Goal: Communication & Community: Answer question/provide support

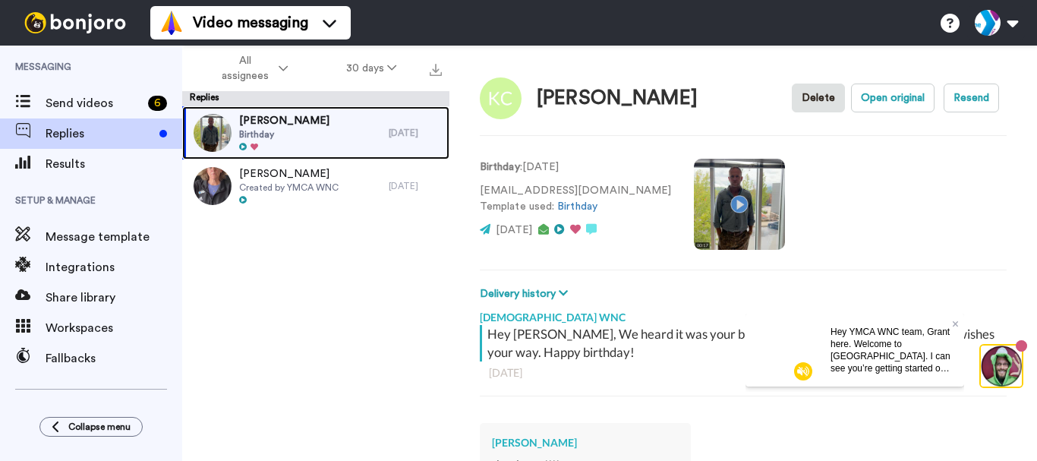
click at [342, 134] on div "[PERSON_NAME] Birthday" at bounding box center [285, 132] width 207 height 53
type textarea "x"
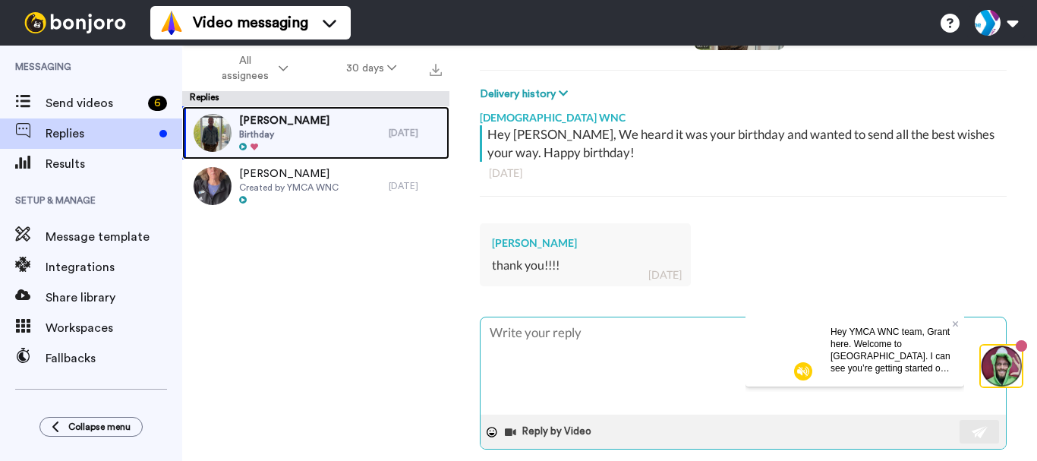
scroll to position [228, 0]
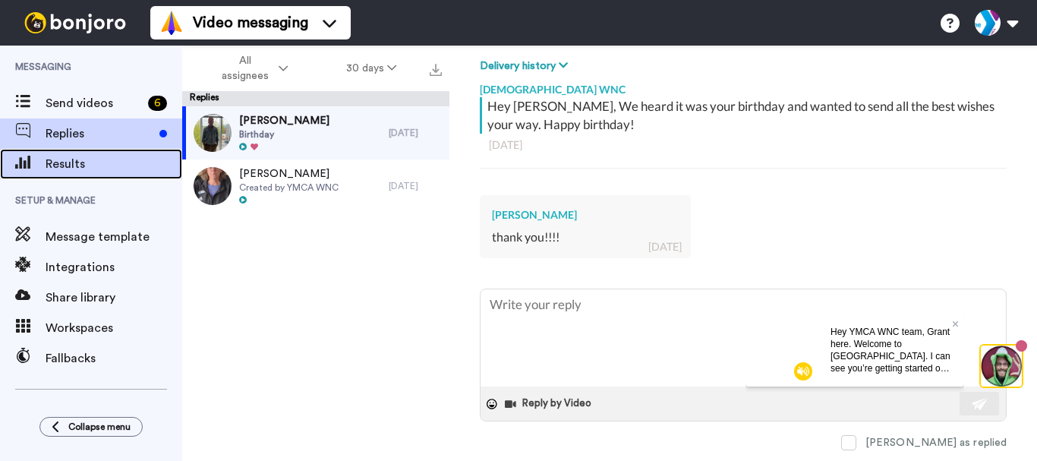
click at [118, 169] on span "Results" at bounding box center [114, 164] width 137 height 18
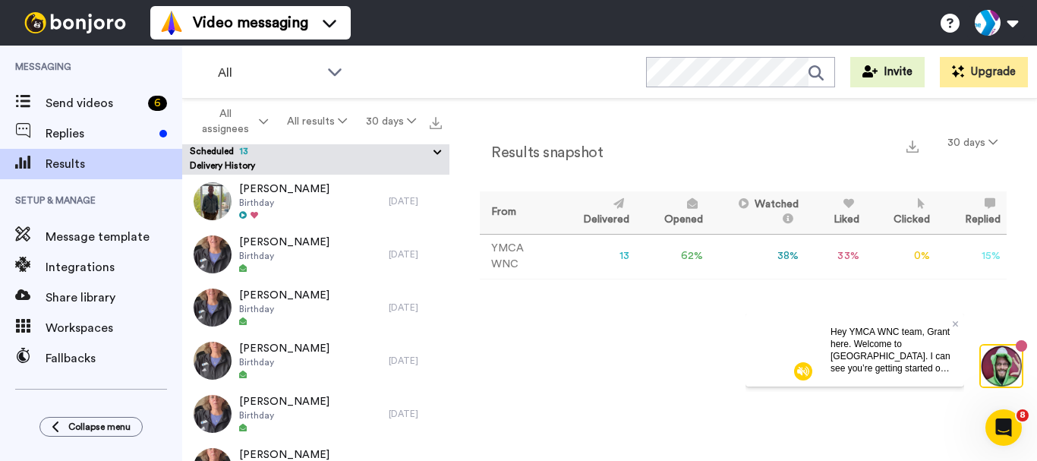
click at [433, 153] on icon at bounding box center [438, 152] width 14 height 15
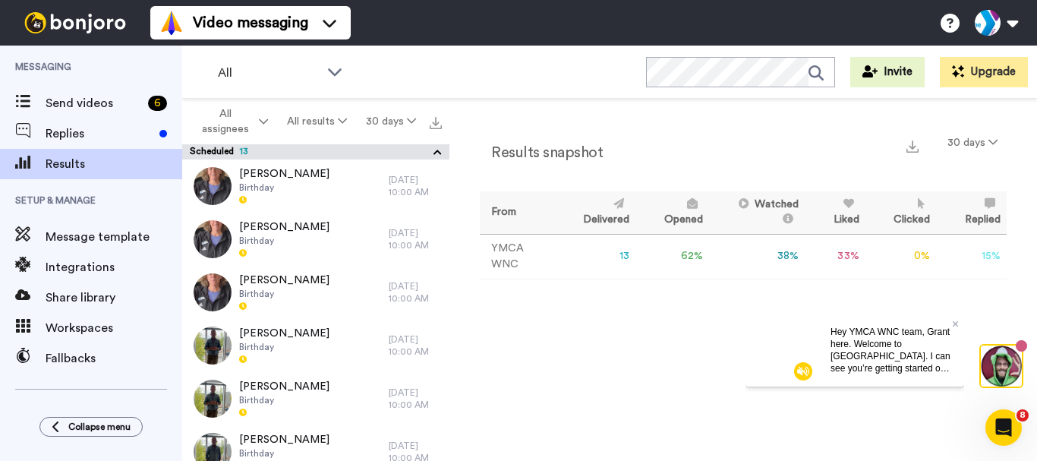
click at [437, 155] on icon at bounding box center [438, 152] width 14 height 15
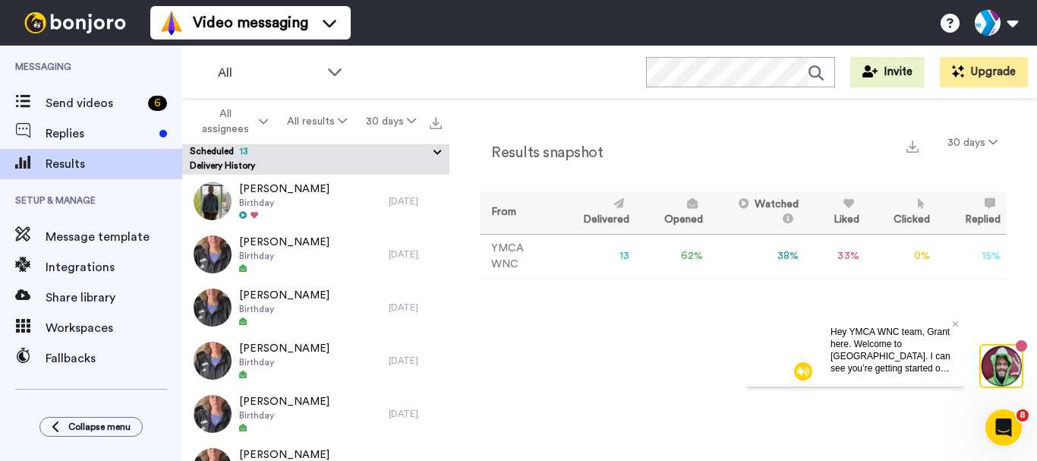
click at [439, 153] on icon at bounding box center [438, 152] width 14 height 15
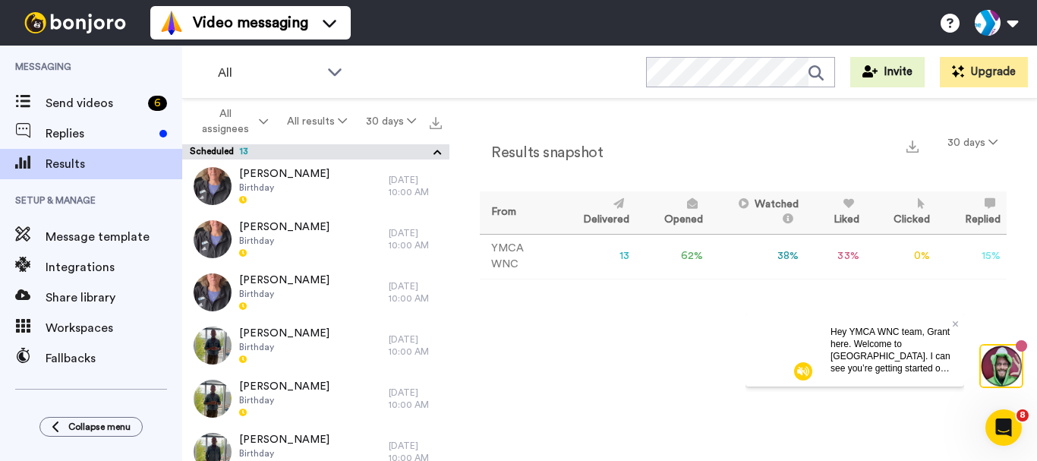
click at [437, 153] on icon at bounding box center [438, 152] width 14 height 15
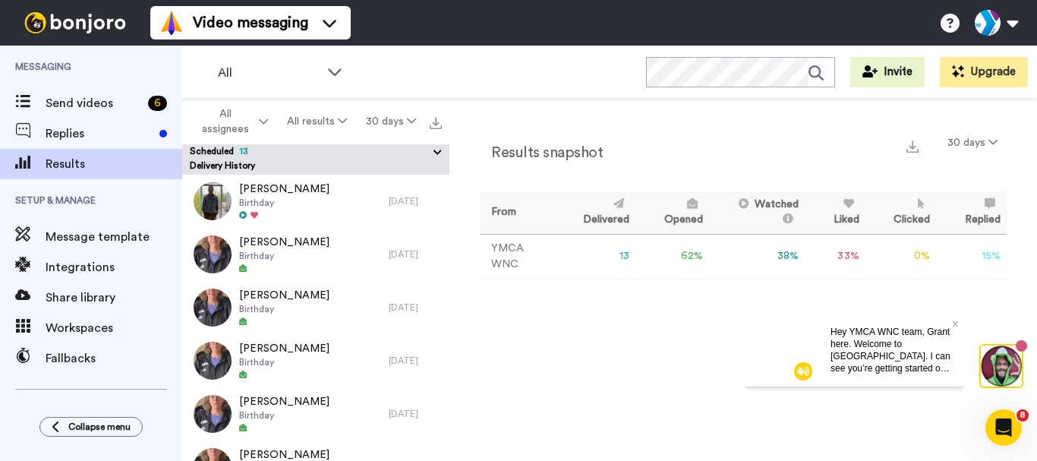
scroll to position [21, 0]
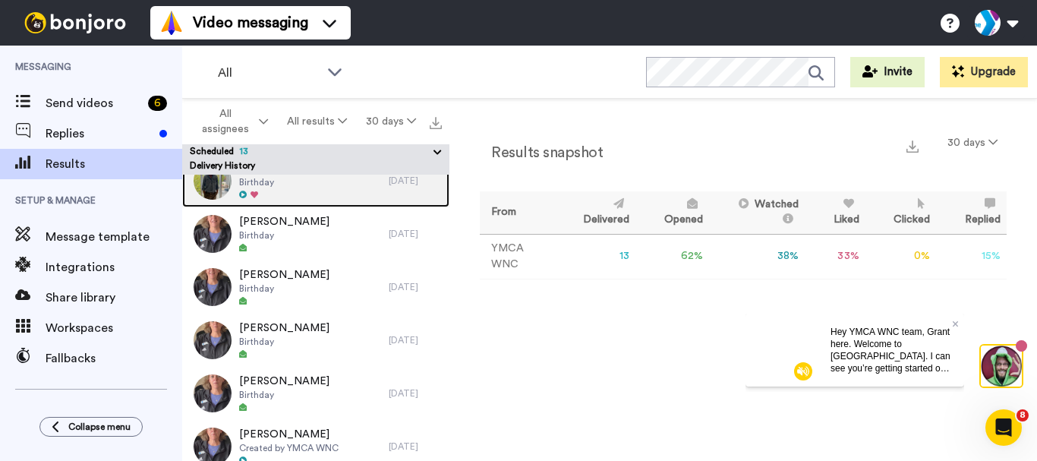
click at [317, 184] on div "[PERSON_NAME] Birthday" at bounding box center [285, 180] width 207 height 53
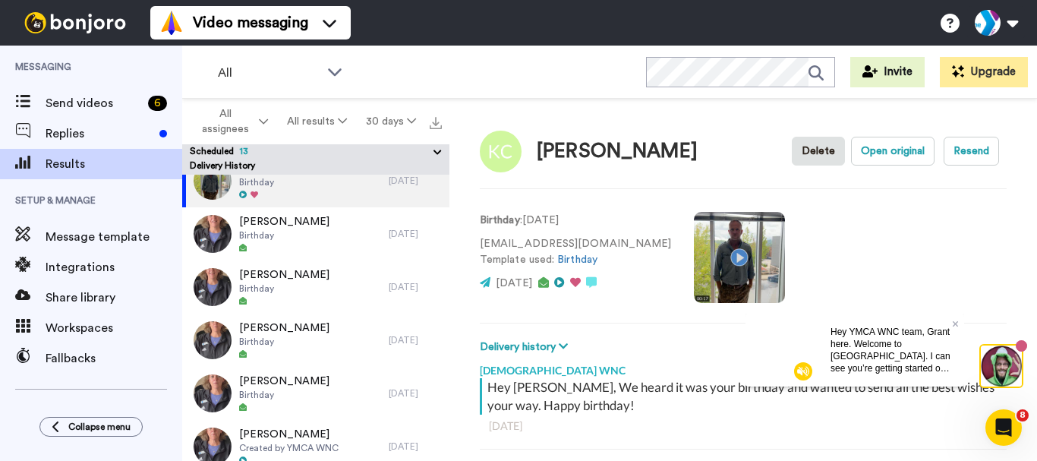
scroll to position [143, 0]
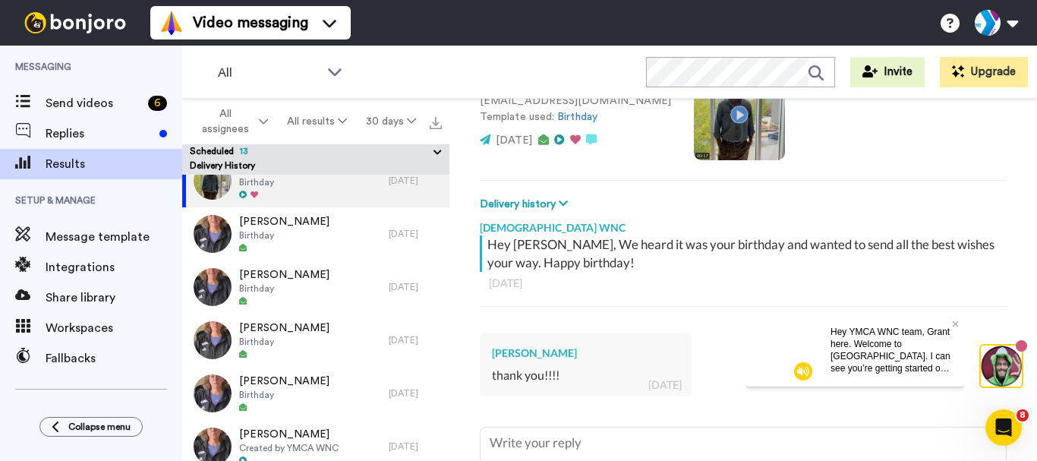
click at [494, 58] on div "All WORKSPACES View all All Default Task List + Add a new workspace Invite Upgr…" at bounding box center [609, 72] width 855 height 53
click at [109, 94] on span "Send videos" at bounding box center [94, 103] width 96 height 18
